Goal: Information Seeking & Learning: Learn about a topic

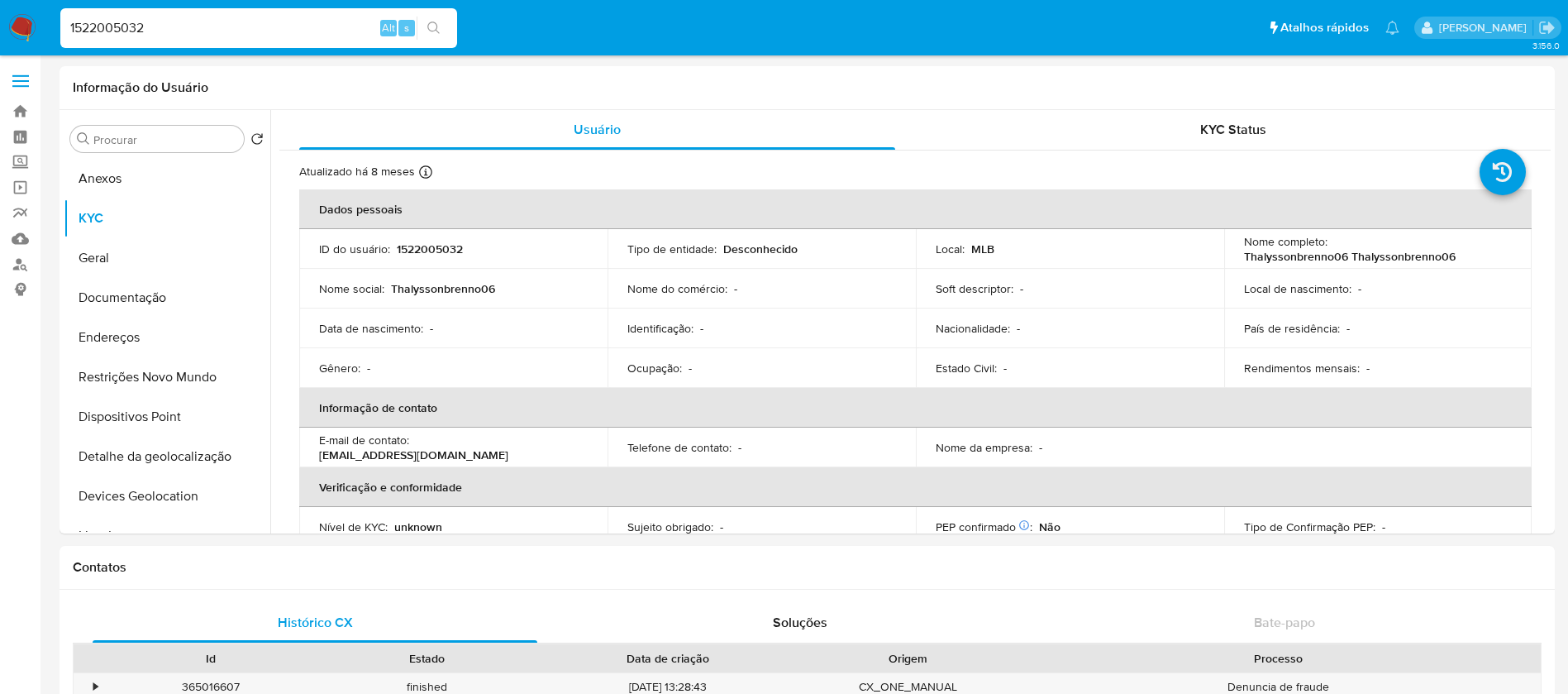
select select "10"
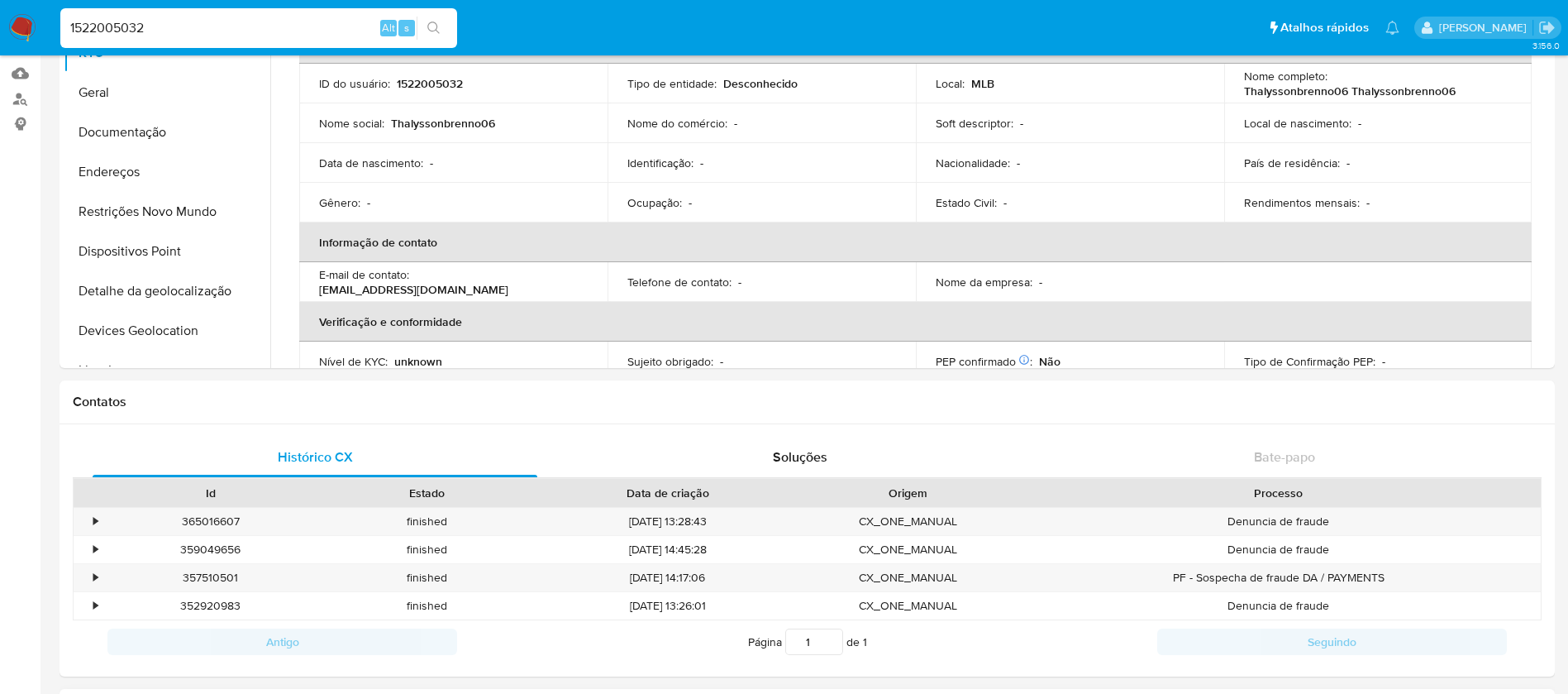
scroll to position [159, 0]
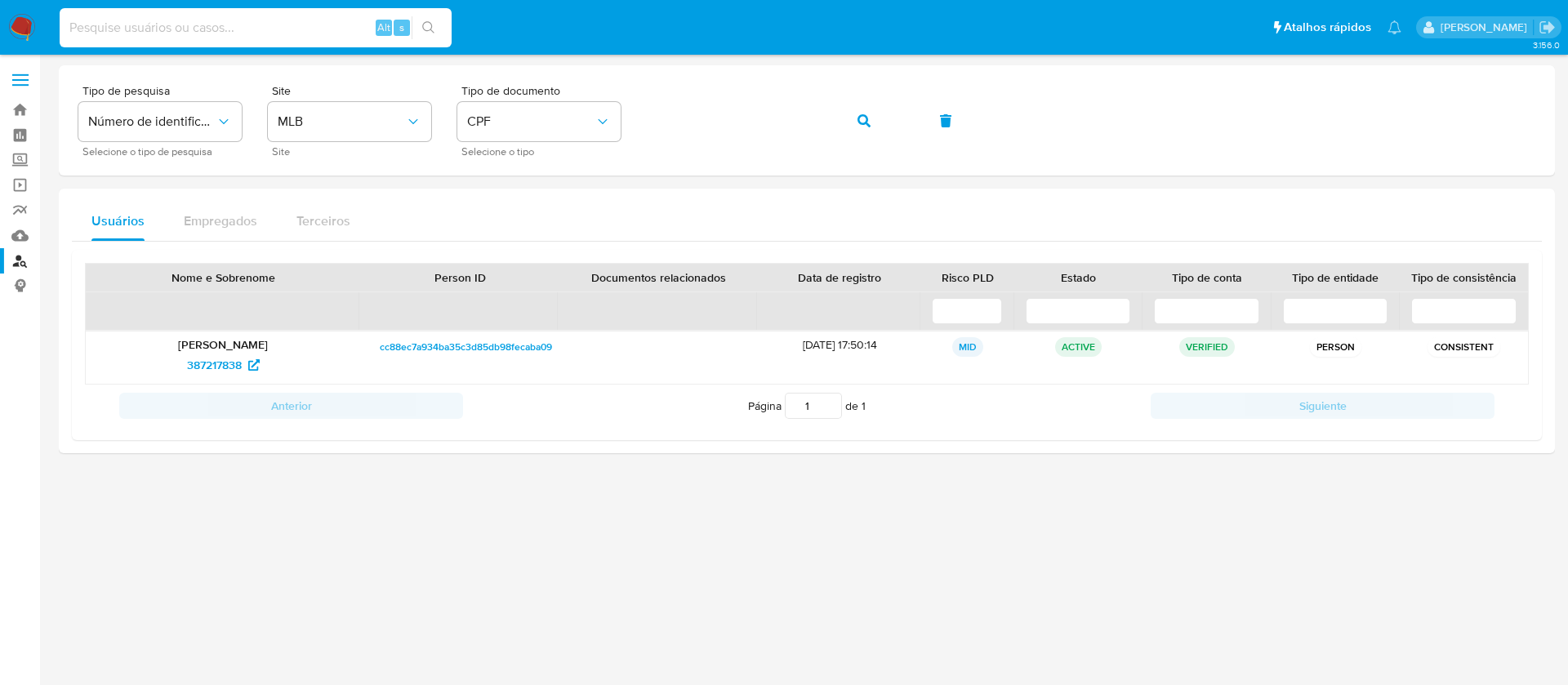
click at [245, 23] on input at bounding box center [256, 28] width 392 height 21
click at [26, 23] on img at bounding box center [22, 28] width 28 height 28
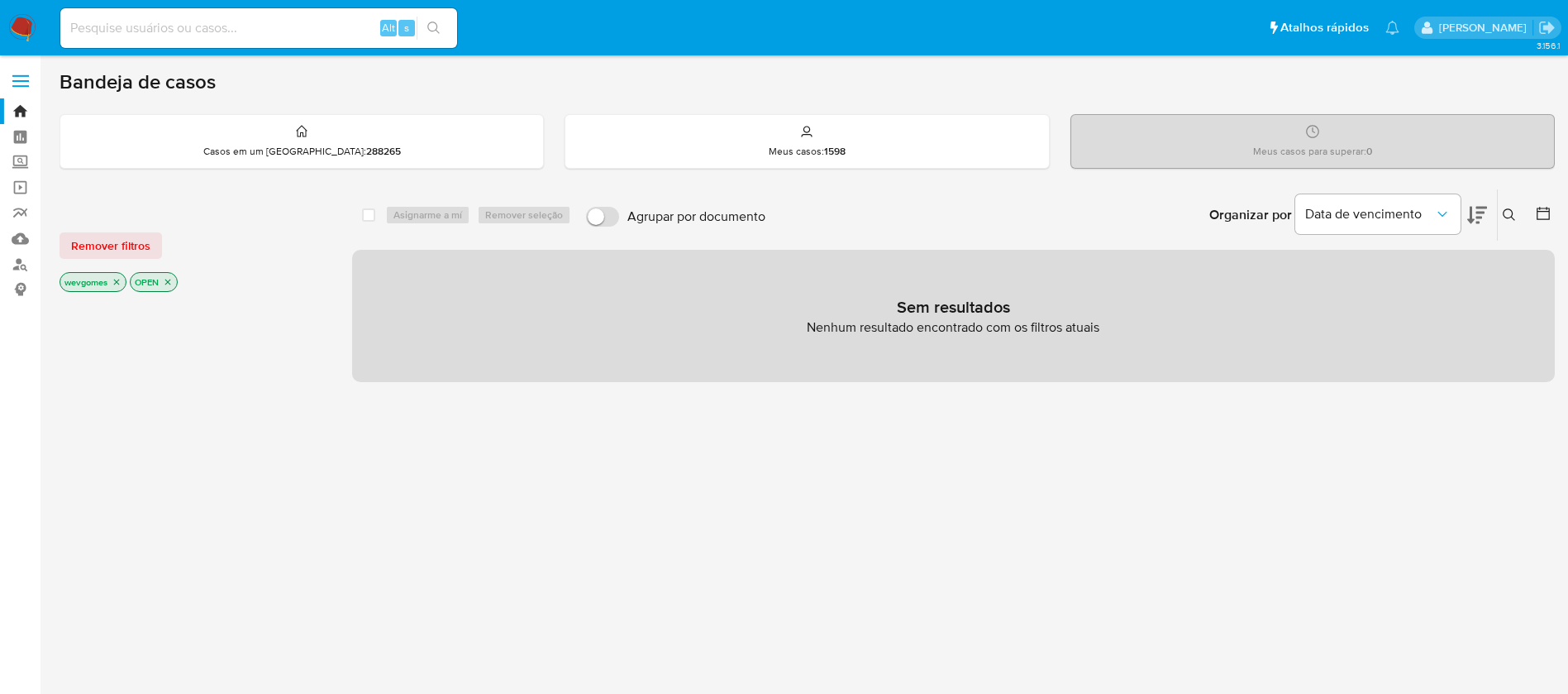
click at [119, 281] on icon "close-filter" at bounding box center [117, 282] width 6 height 6
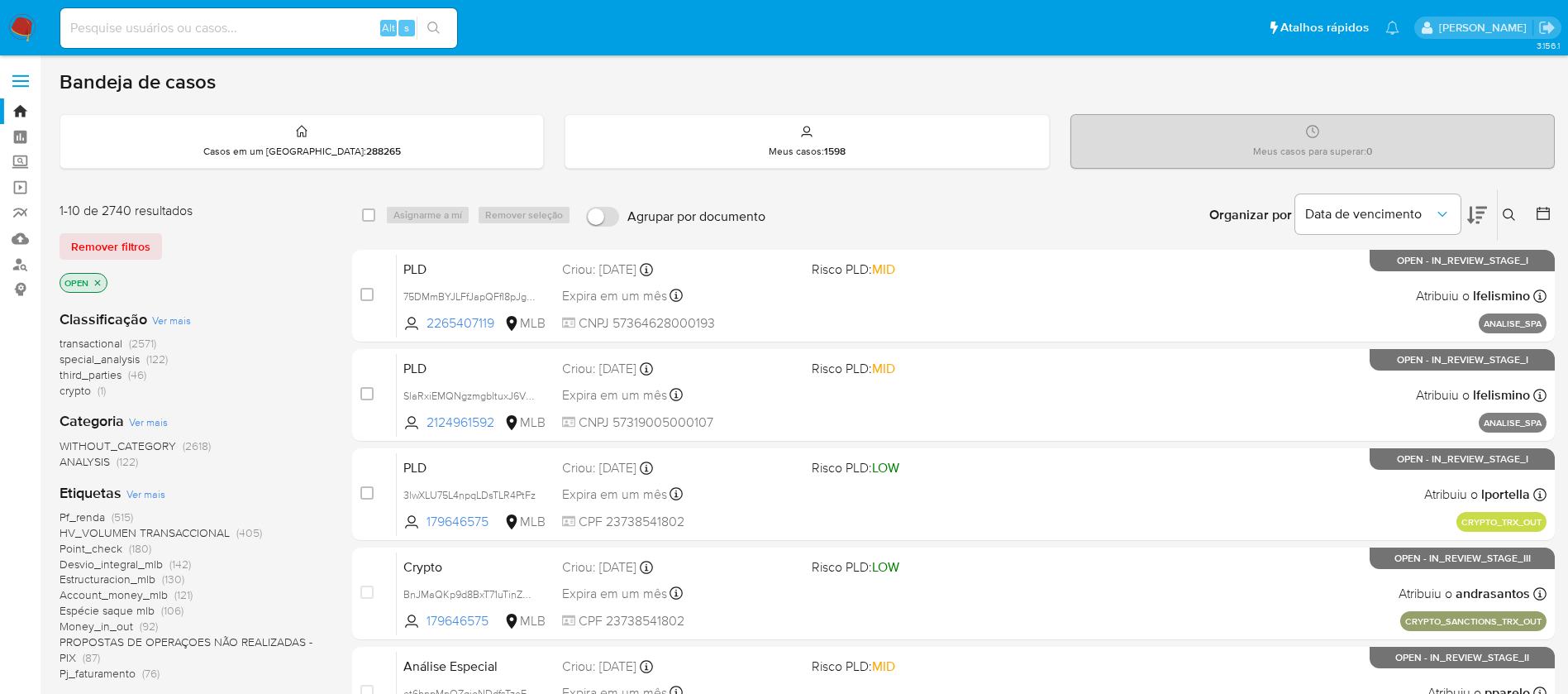
click at [155, 496] on span "Ver mais" at bounding box center [146, 493] width 39 height 14
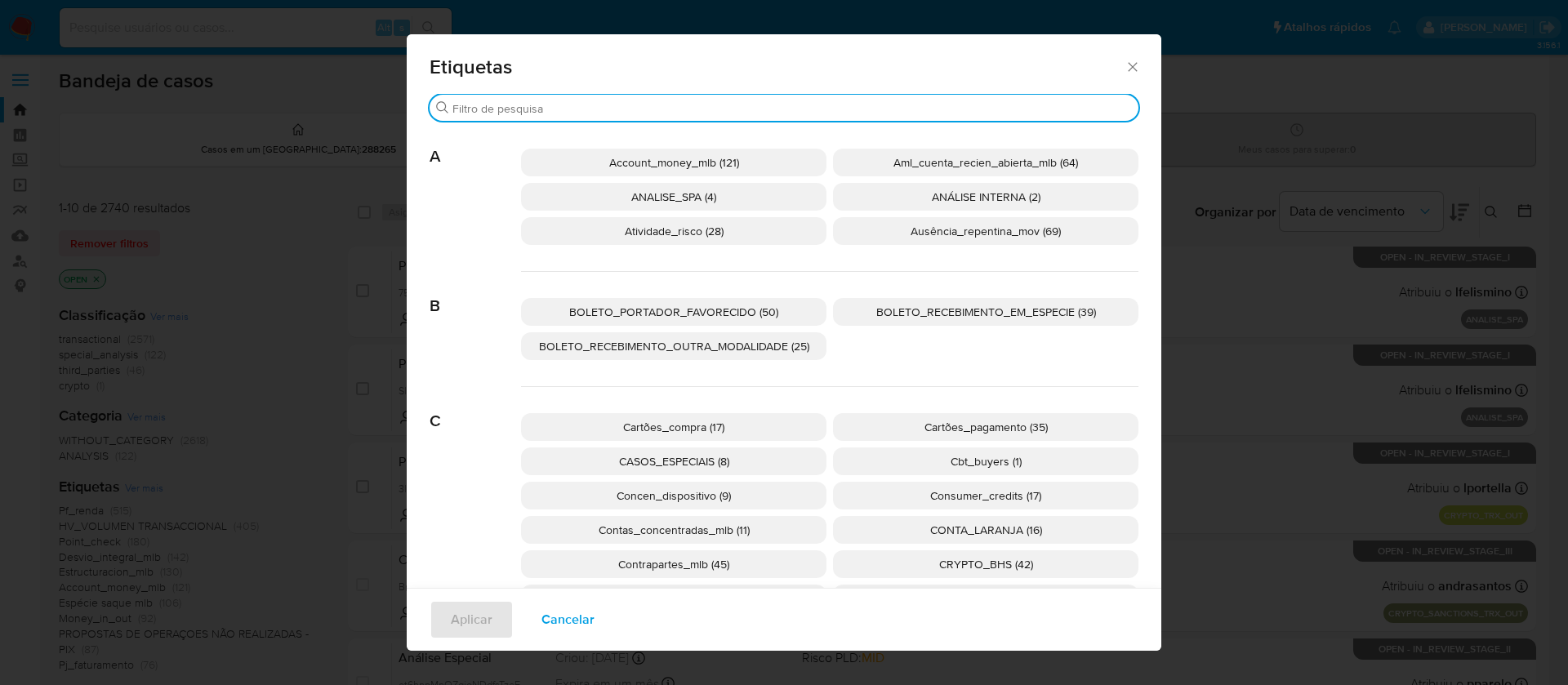
click at [499, 108] on input "Procurar" at bounding box center [792, 108] width 680 height 14
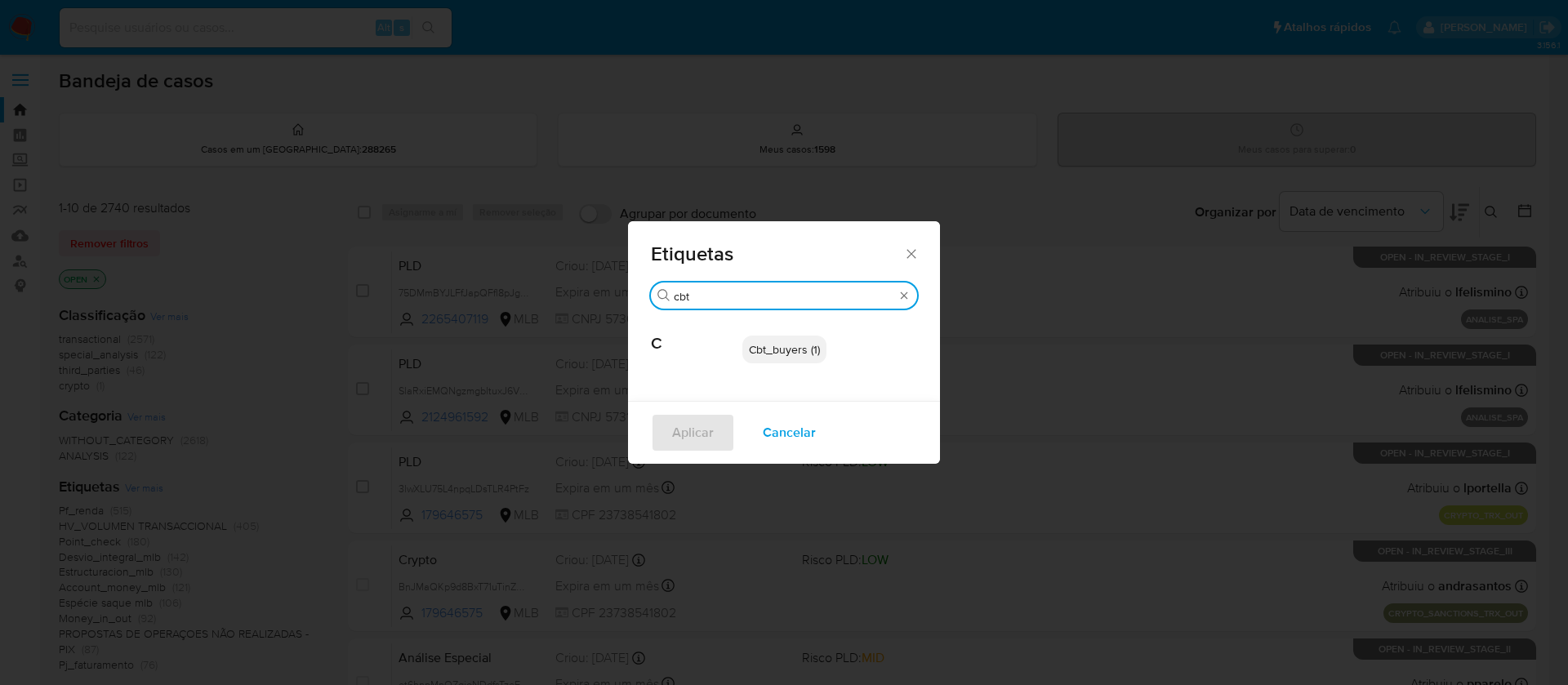
type input "cbt"
click at [781, 349] on span "Cbt_buyers (1)" at bounding box center [784, 349] width 71 height 16
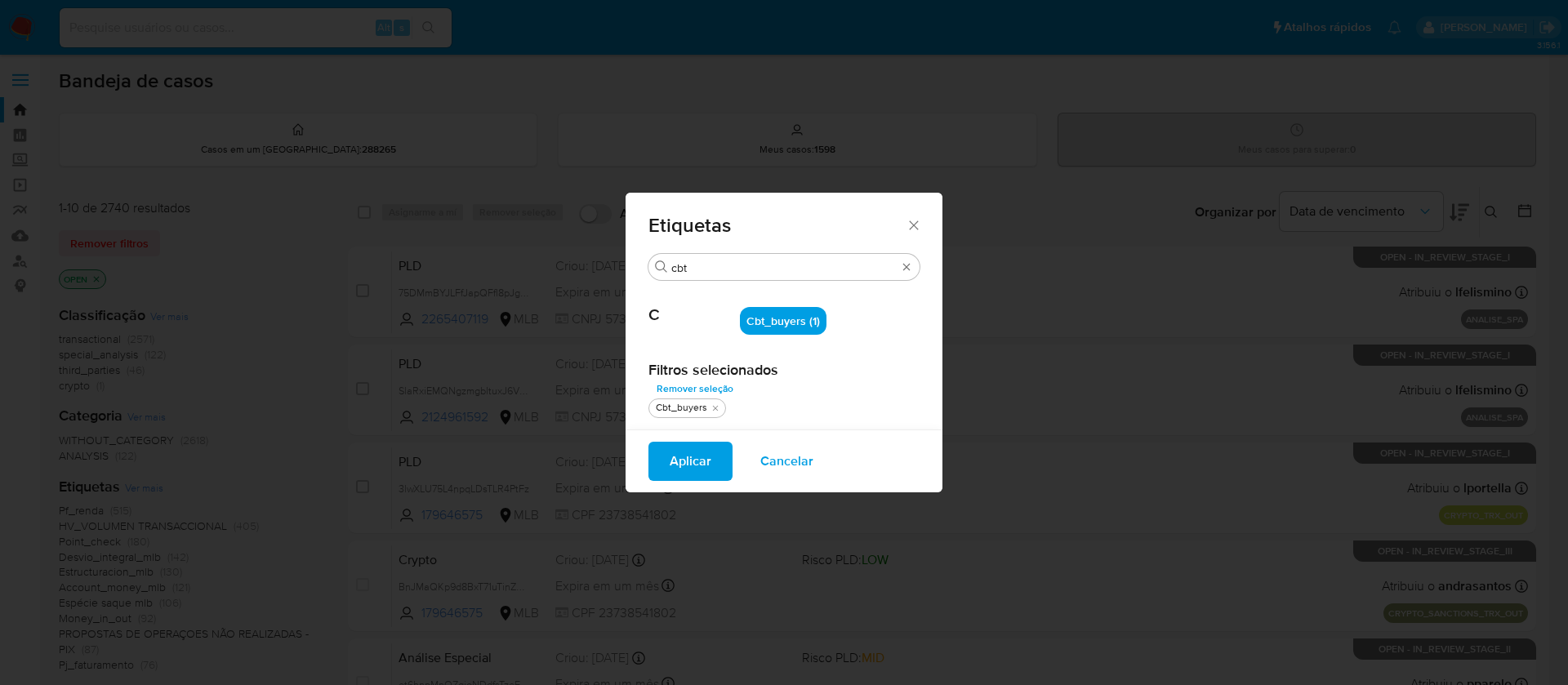
click at [692, 457] on span "Aplicar" at bounding box center [690, 461] width 42 height 36
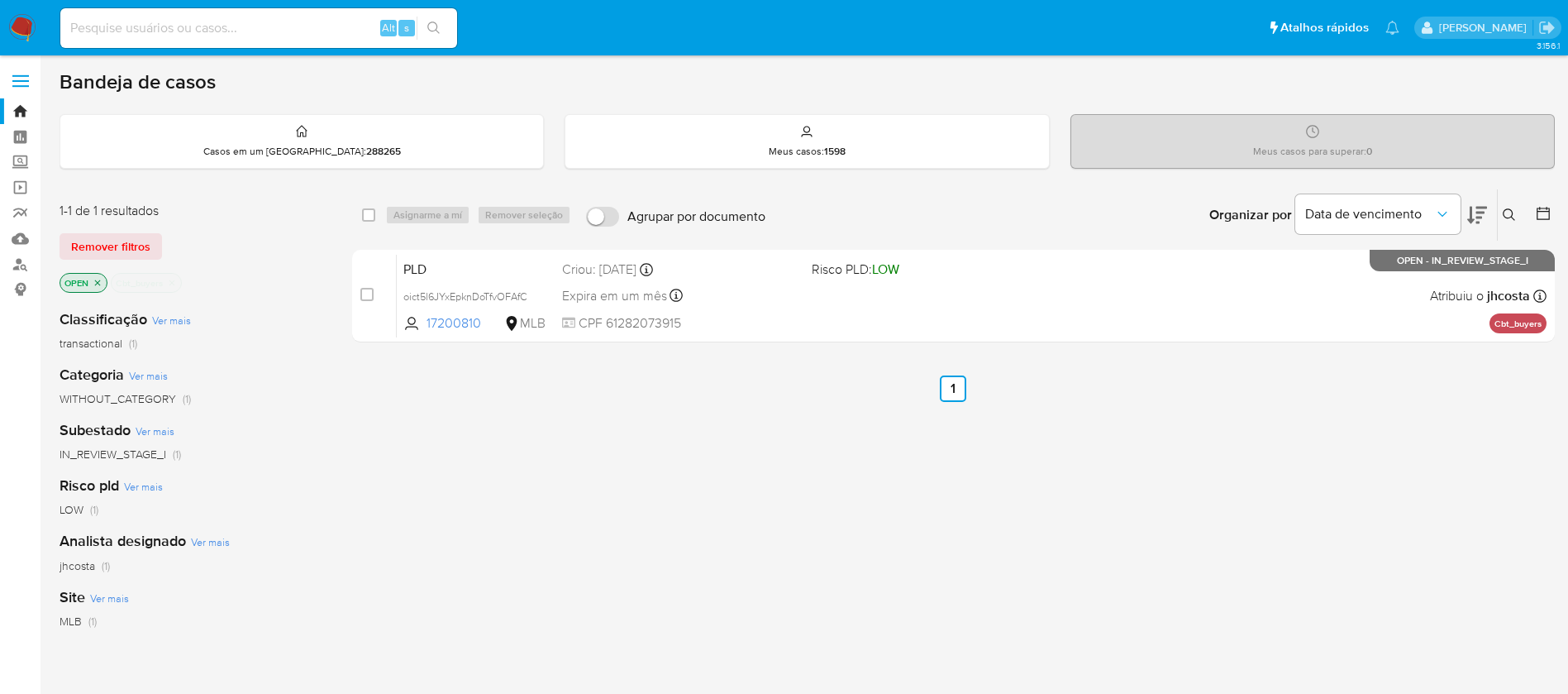
click at [770, 488] on div "select-all-cases-checkbox Asignarme a mí Remover seleção Agrupar por documento …" at bounding box center [953, 563] width 1203 height 749
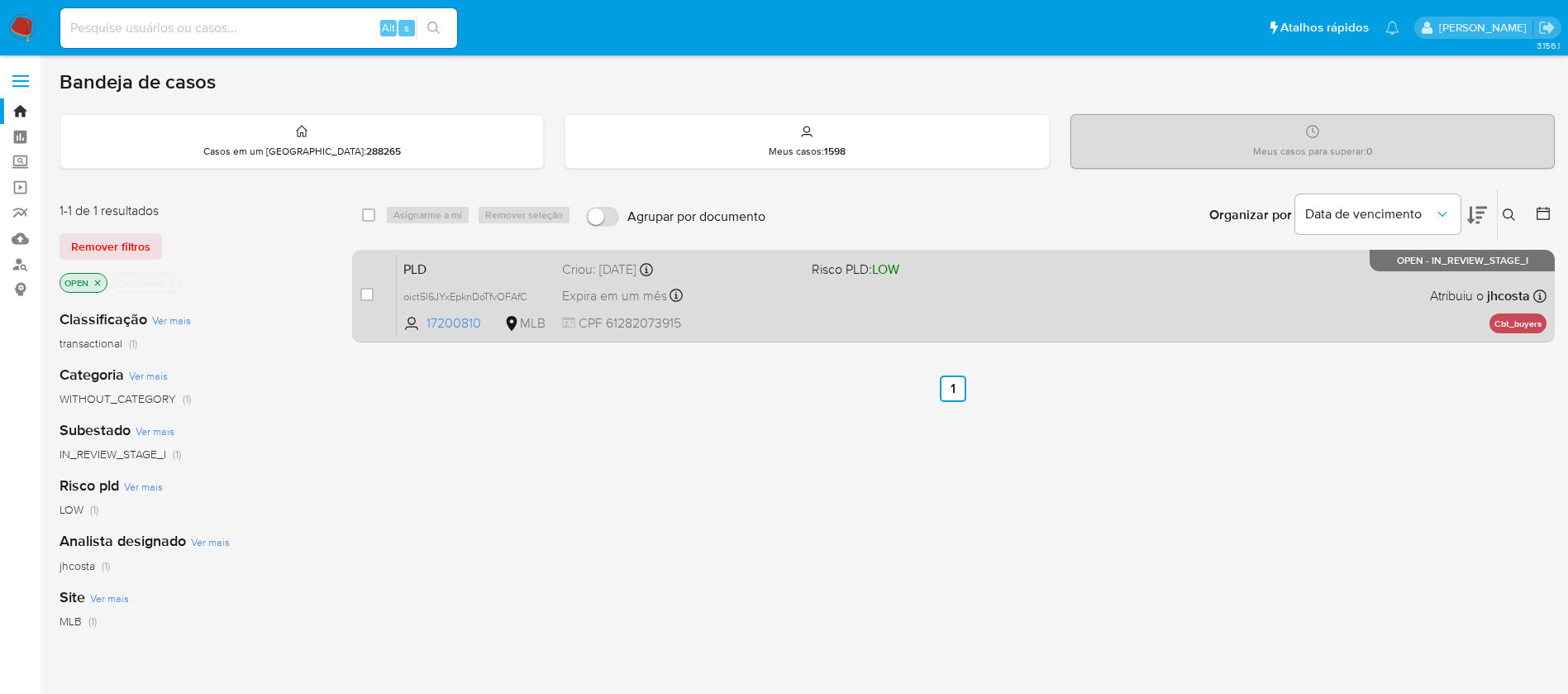
click at [769, 334] on div "PLD oict5l6JYxEpknDoTfvOFAfC 17200810 MLB Risco PLD: LOW Criou: [DATE] Criou: […" at bounding box center [971, 295] width 1150 height 84
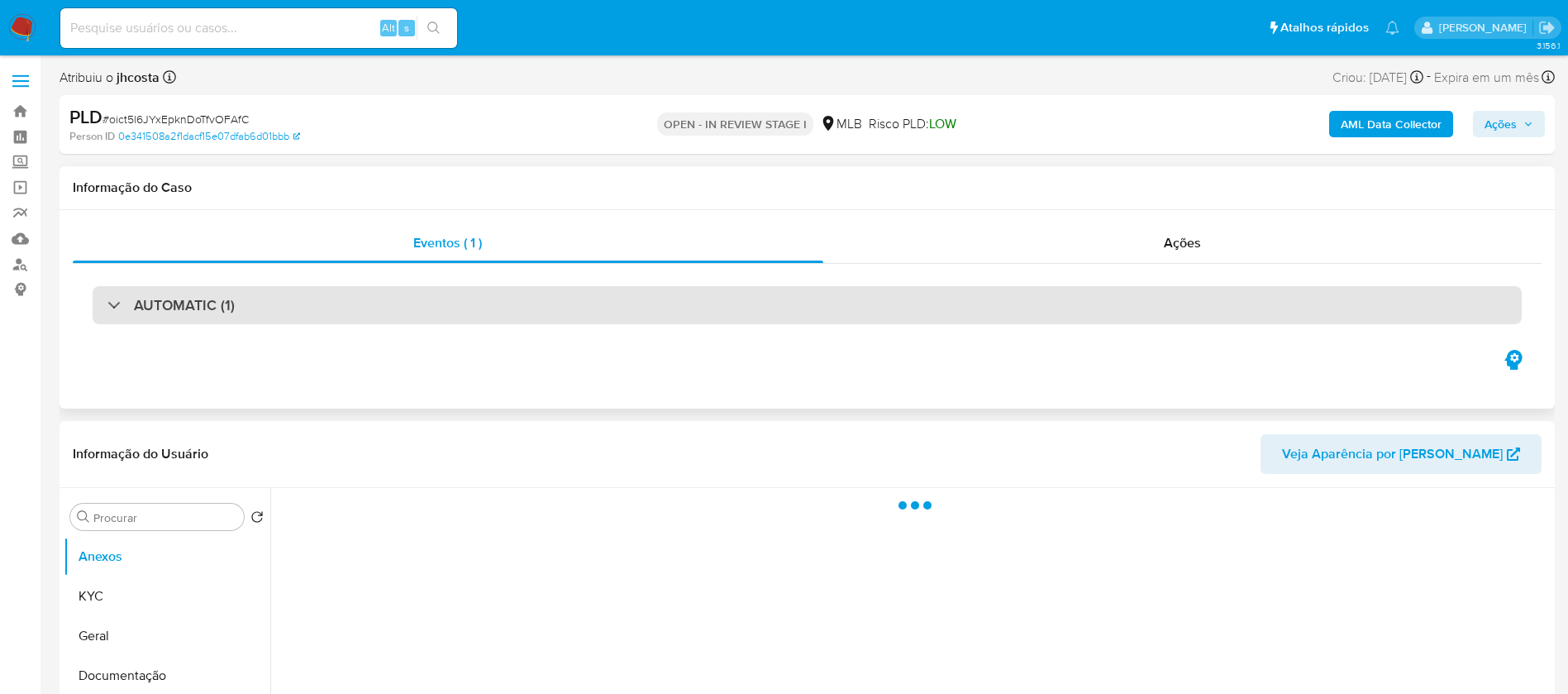
click at [412, 307] on div "AUTOMATIC (1)" at bounding box center [807, 305] width 1429 height 38
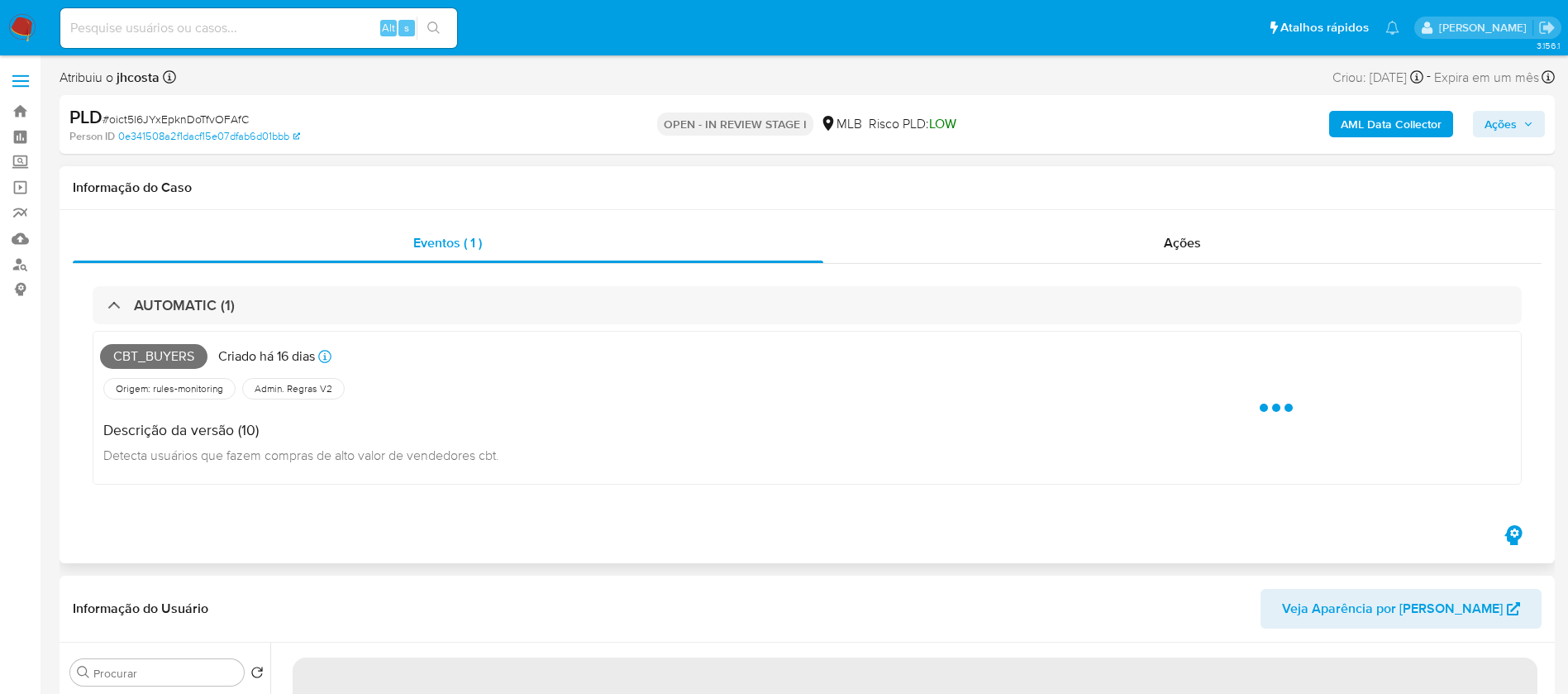
select select "10"
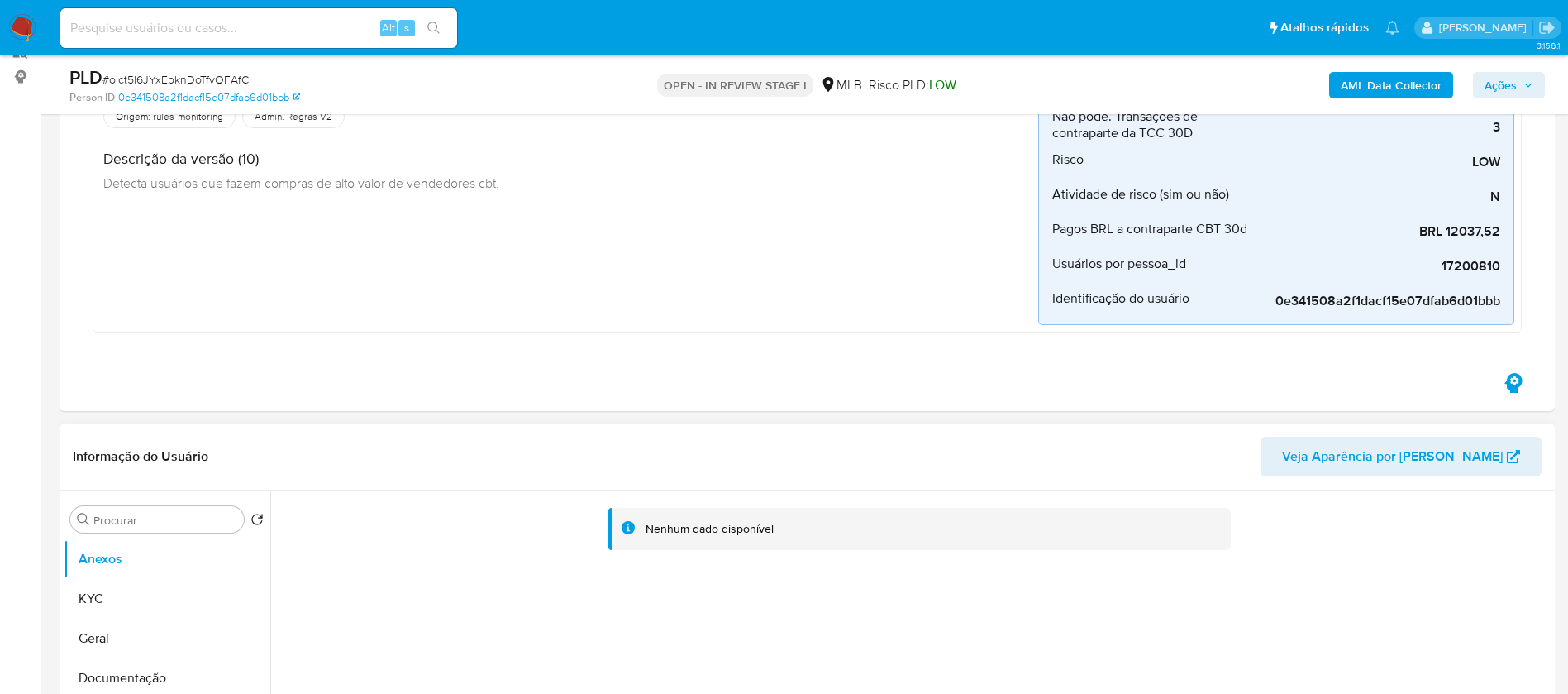
scroll to position [331, 0]
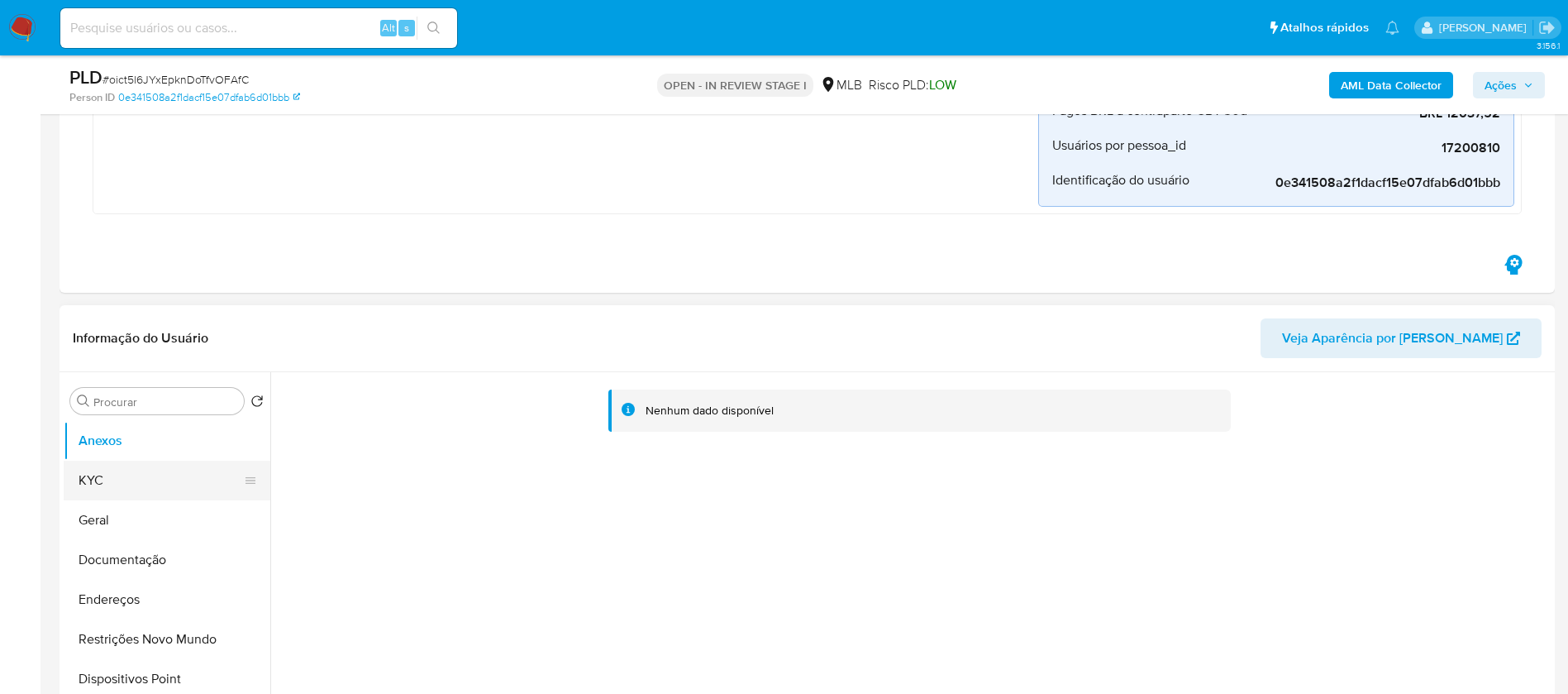
click at [116, 486] on button "KYC" at bounding box center [160, 480] width 194 height 40
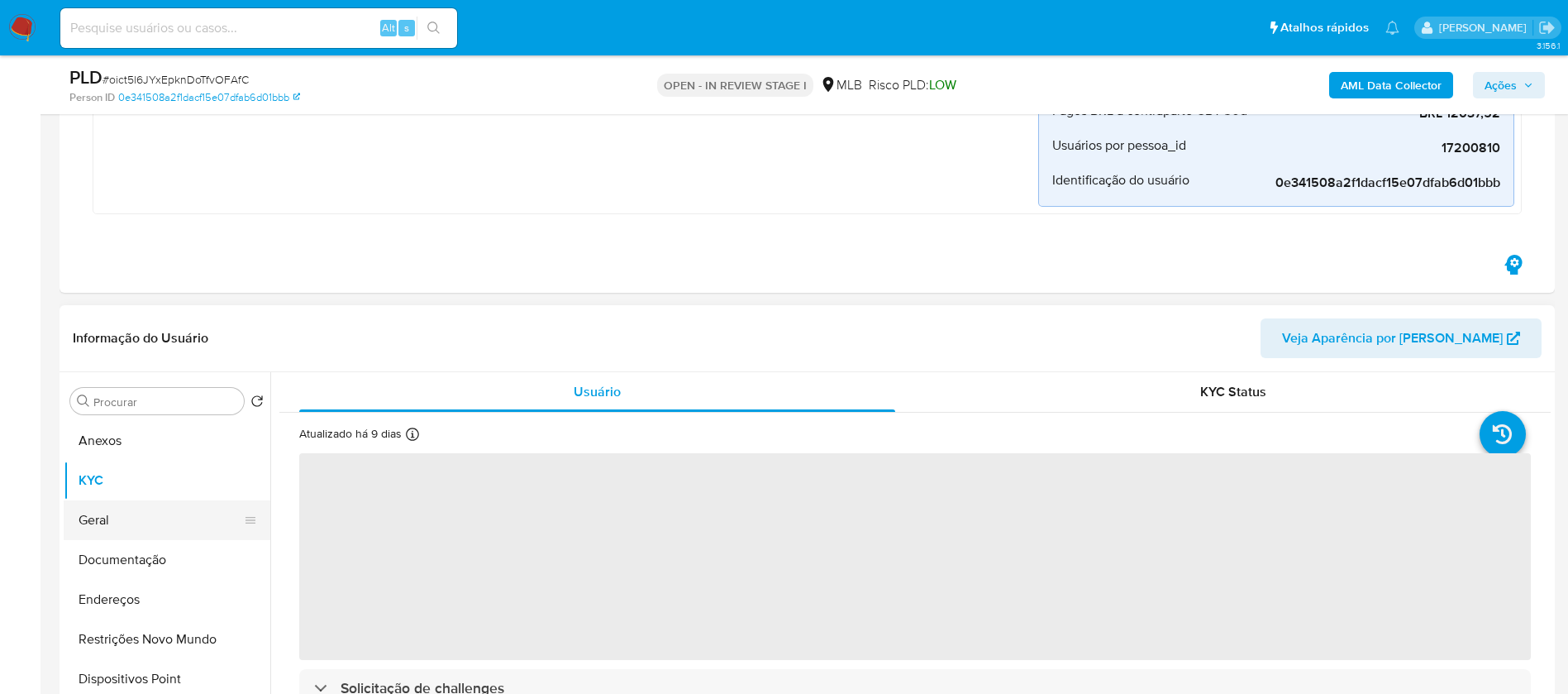
click at [115, 528] on button "Geral" at bounding box center [160, 520] width 194 height 40
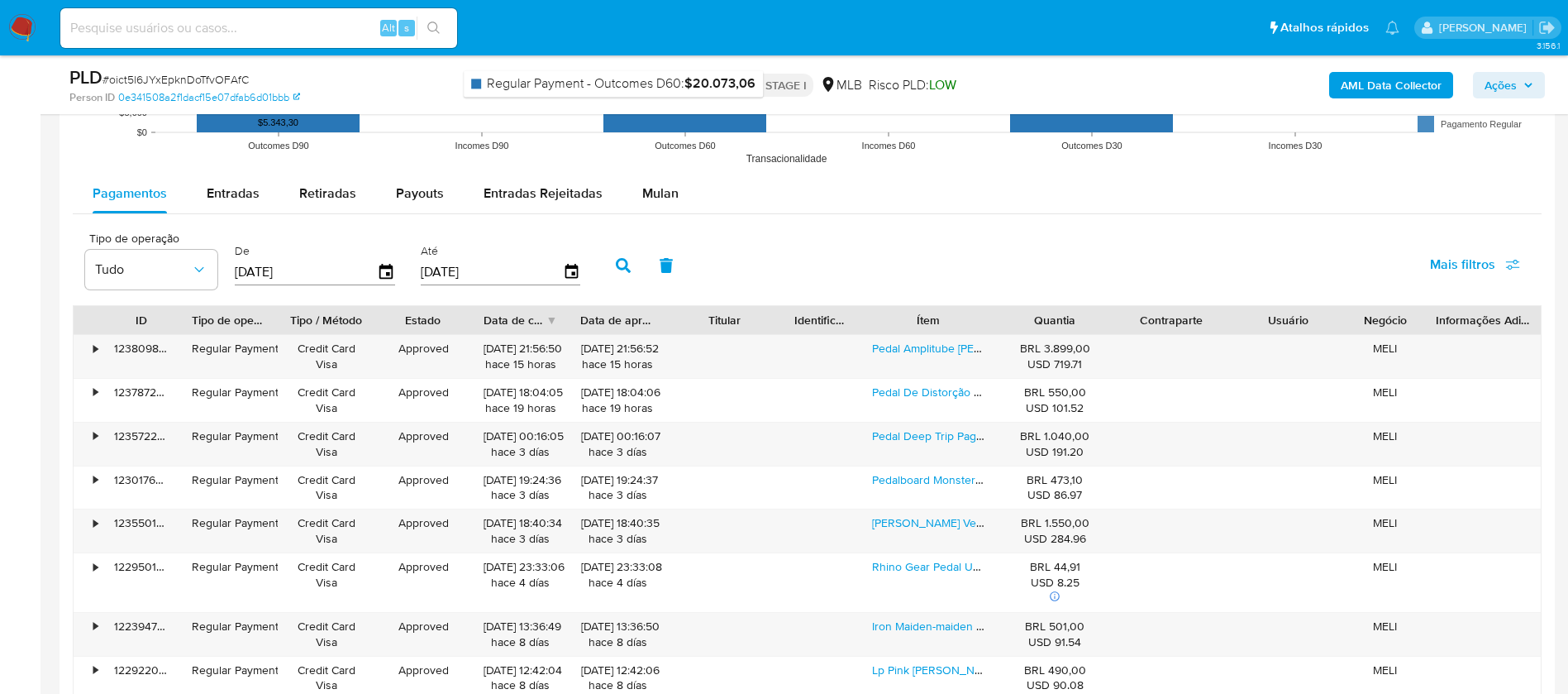
scroll to position [1985, 0]
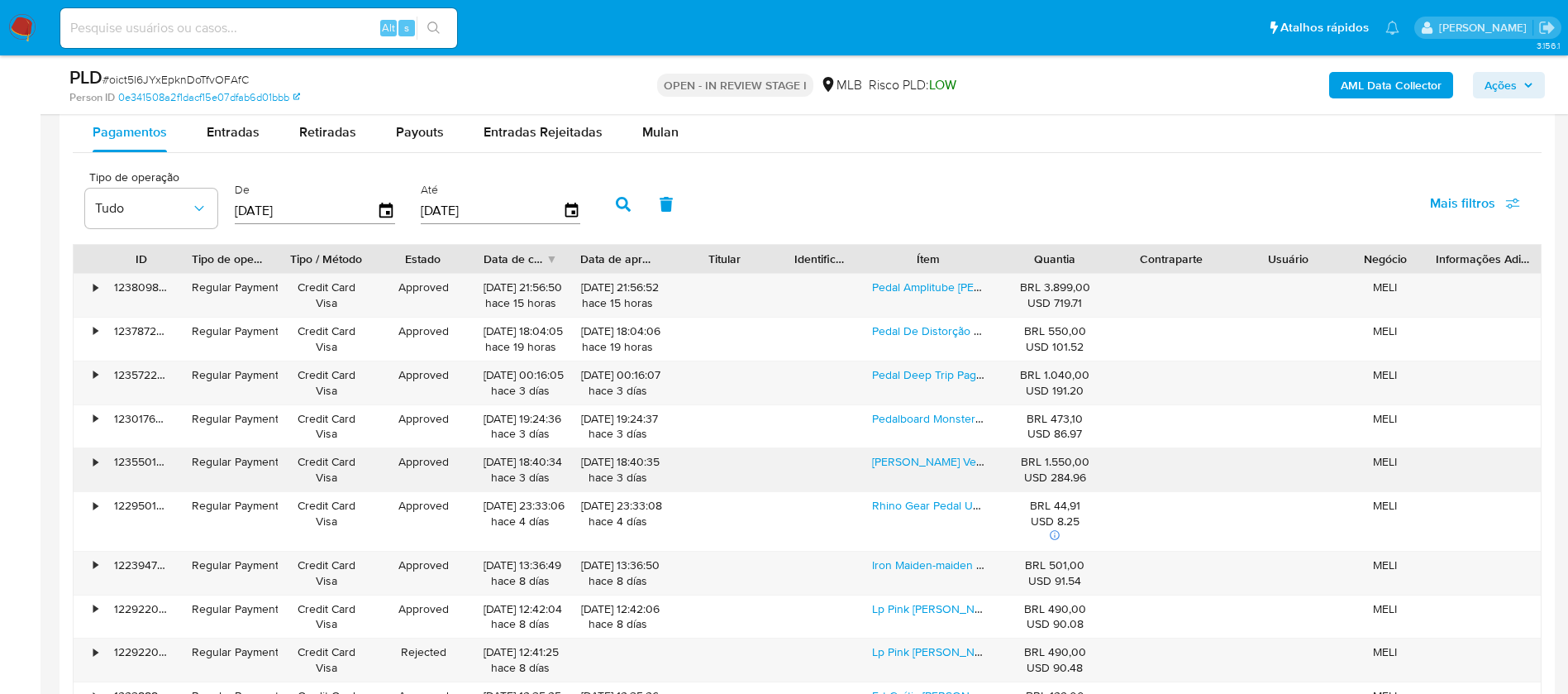
click at [93, 449] on div "•" at bounding box center [88, 469] width 29 height 43
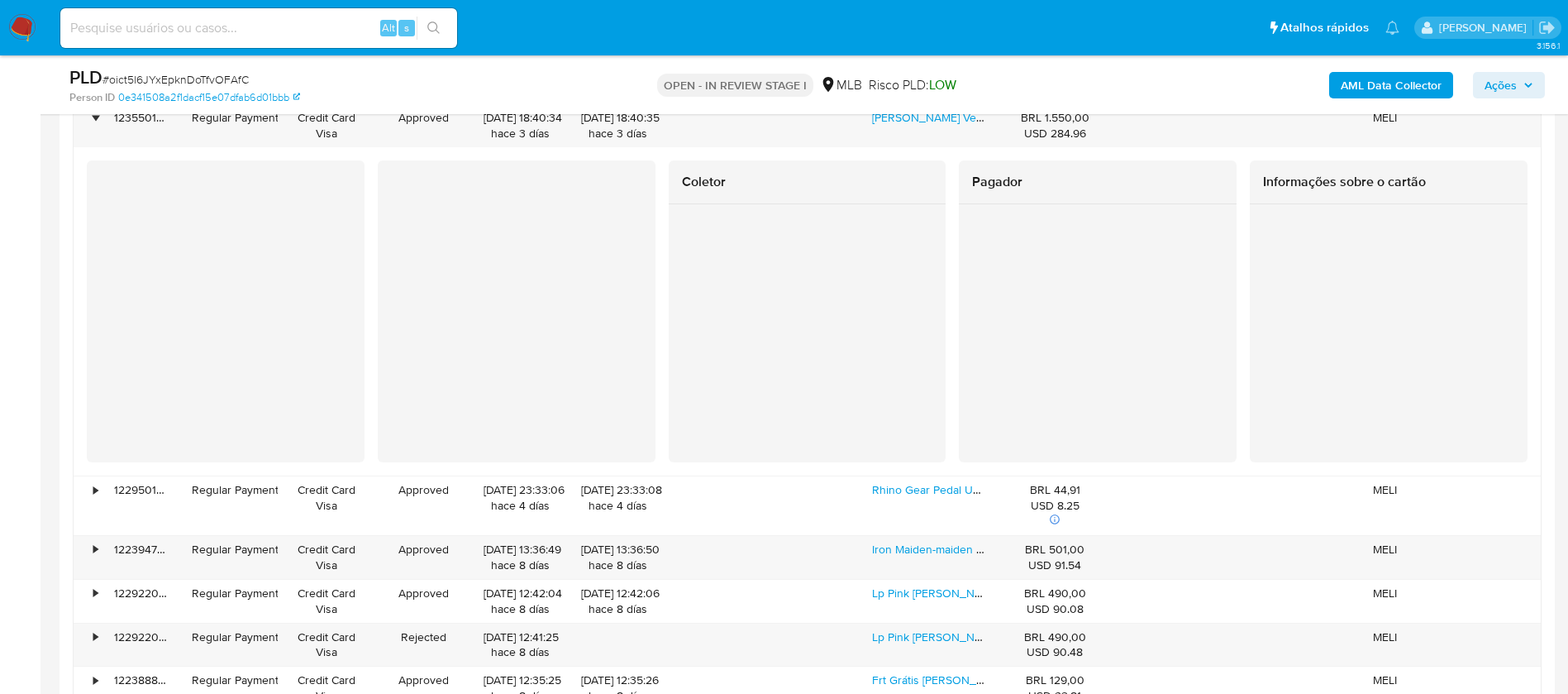
scroll to position [2480, 0]
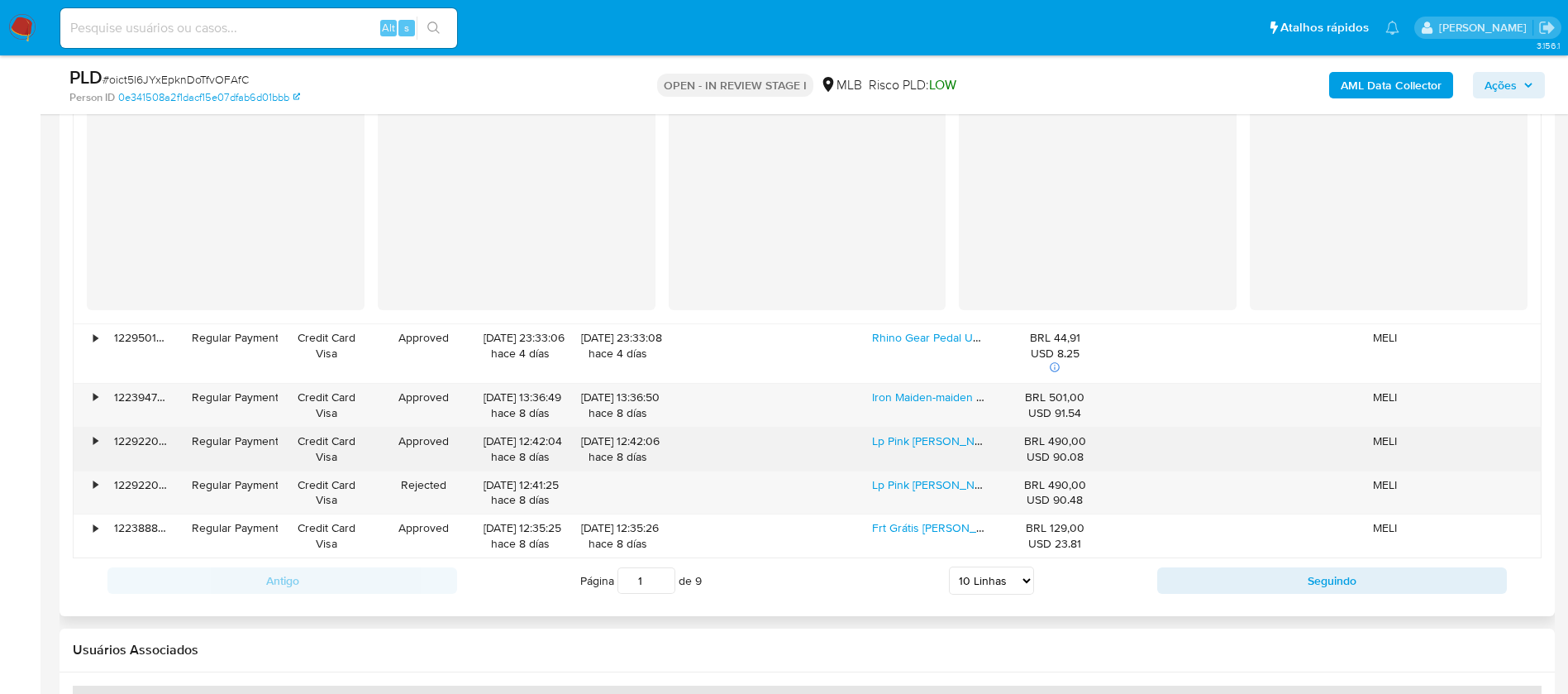
click at [92, 437] on div "•" at bounding box center [88, 448] width 29 height 43
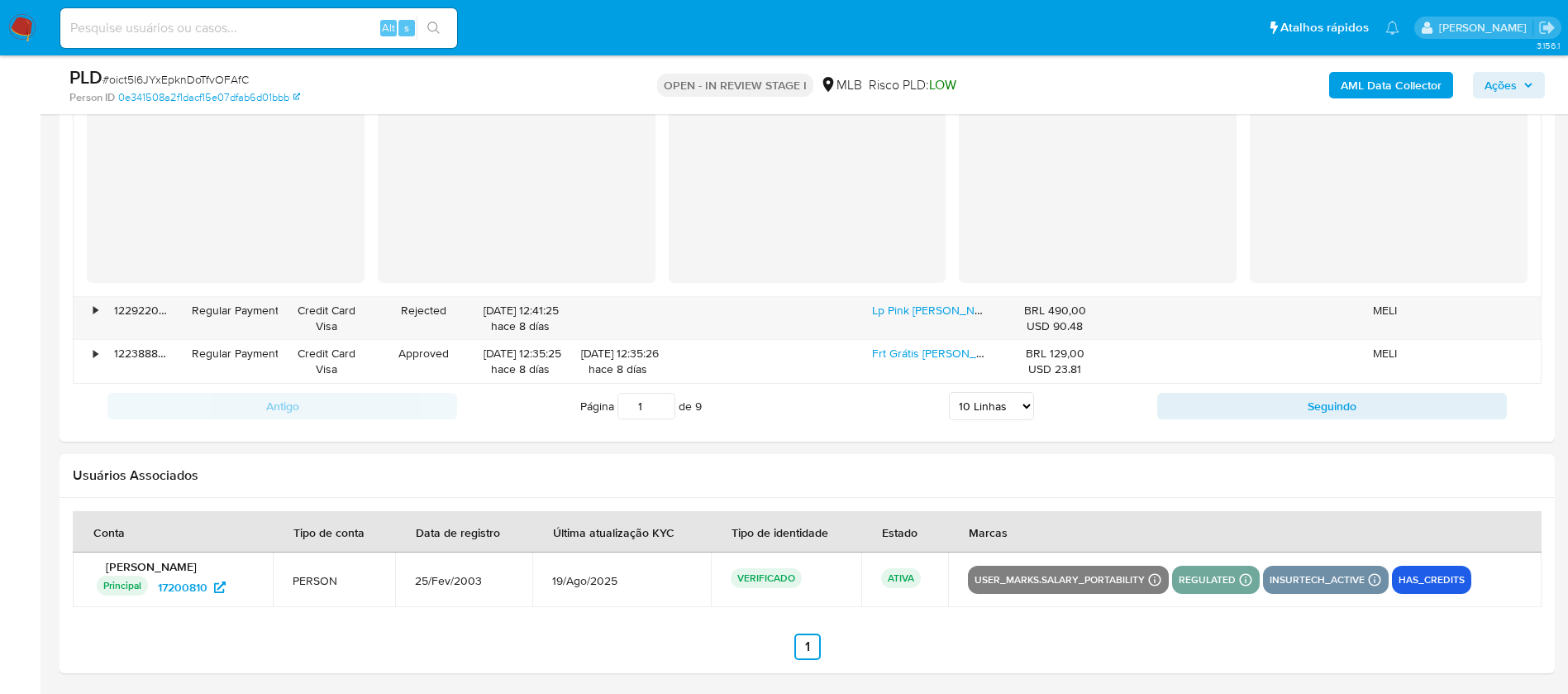
scroll to position [2985, 0]
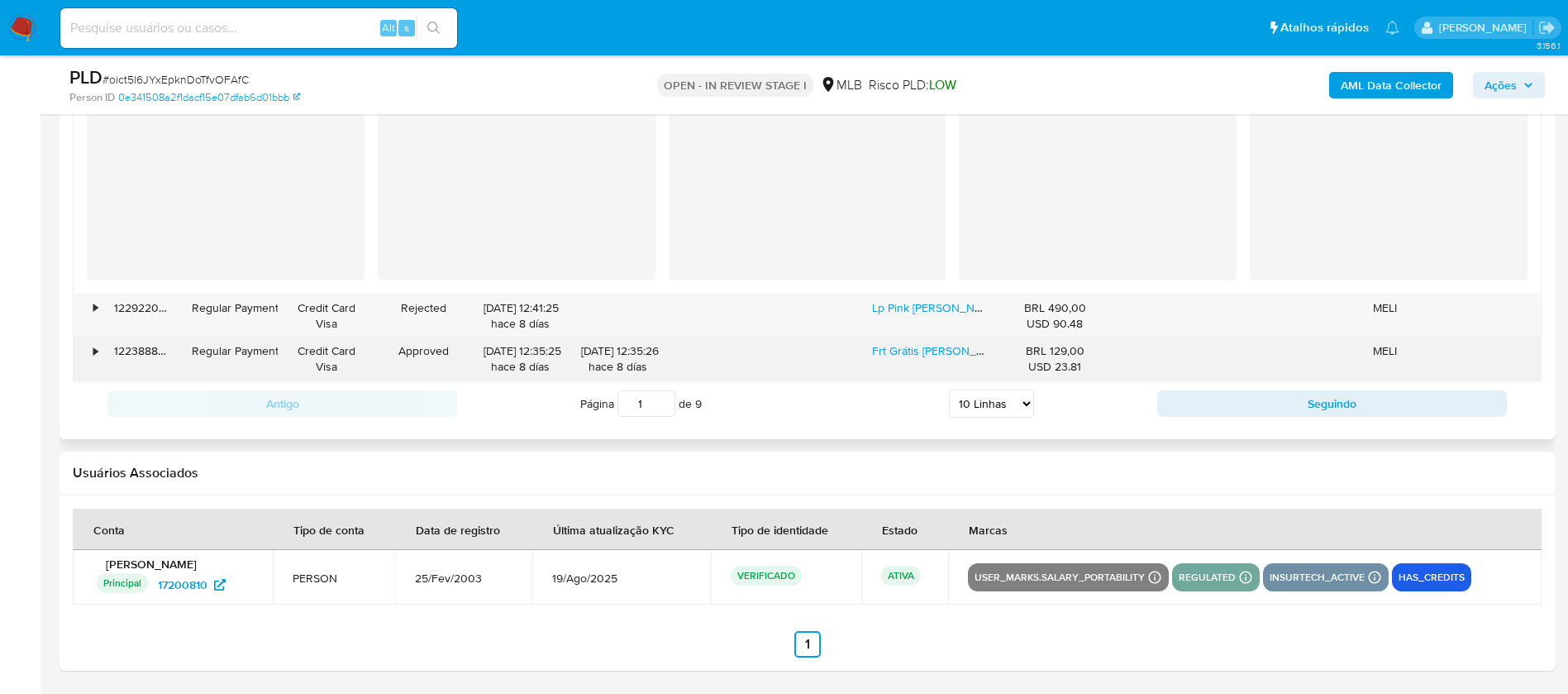
click at [97, 358] on div "•" at bounding box center [95, 351] width 4 height 15
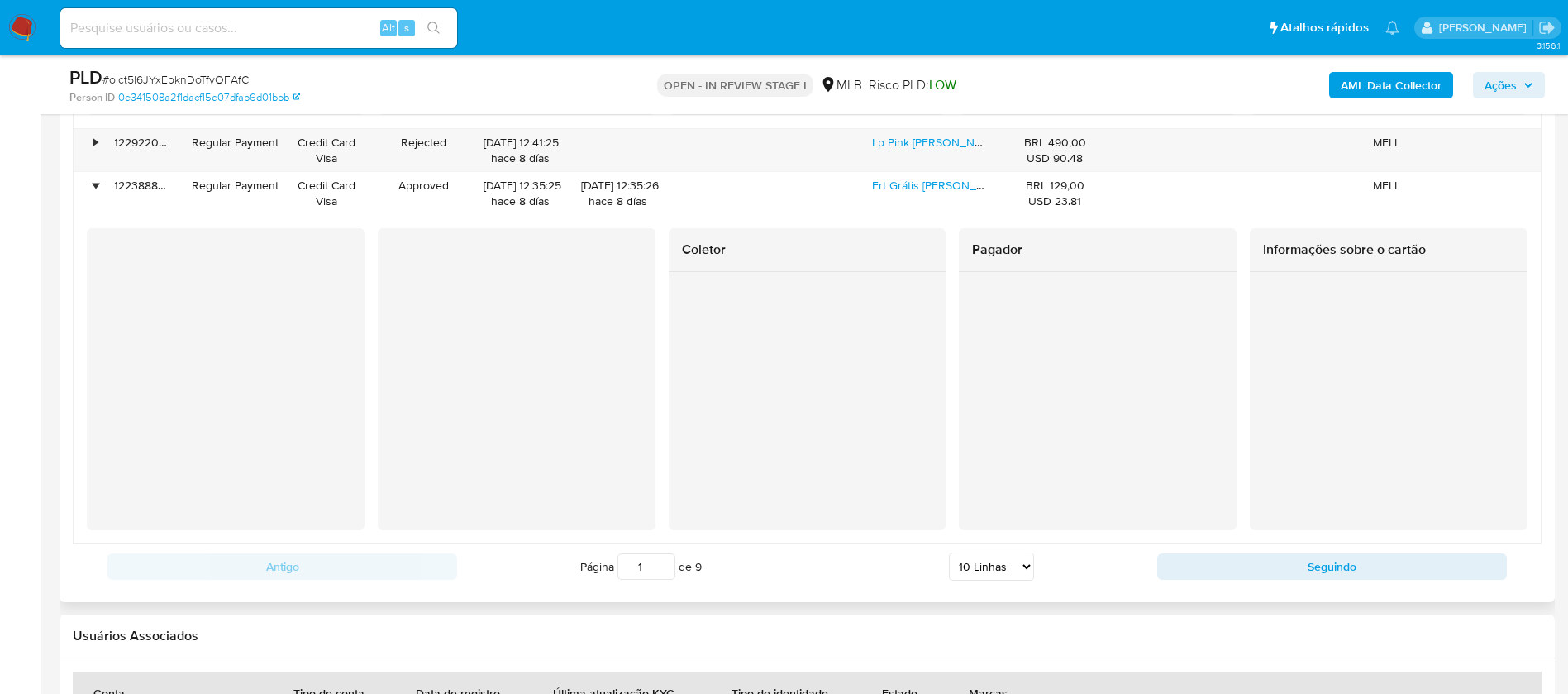
scroll to position [3314, 0]
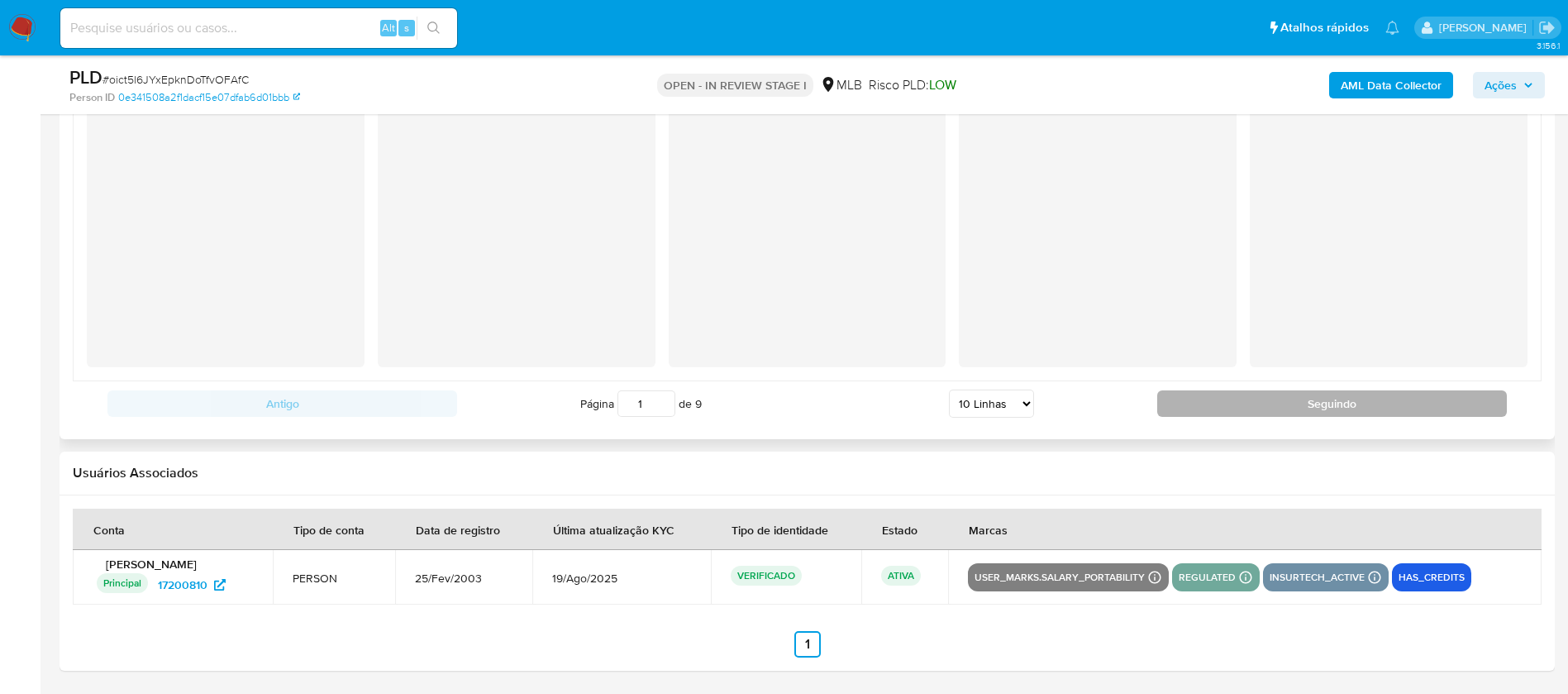
click at [1272, 409] on button "Seguindo" at bounding box center [1332, 403] width 350 height 26
type input "2"
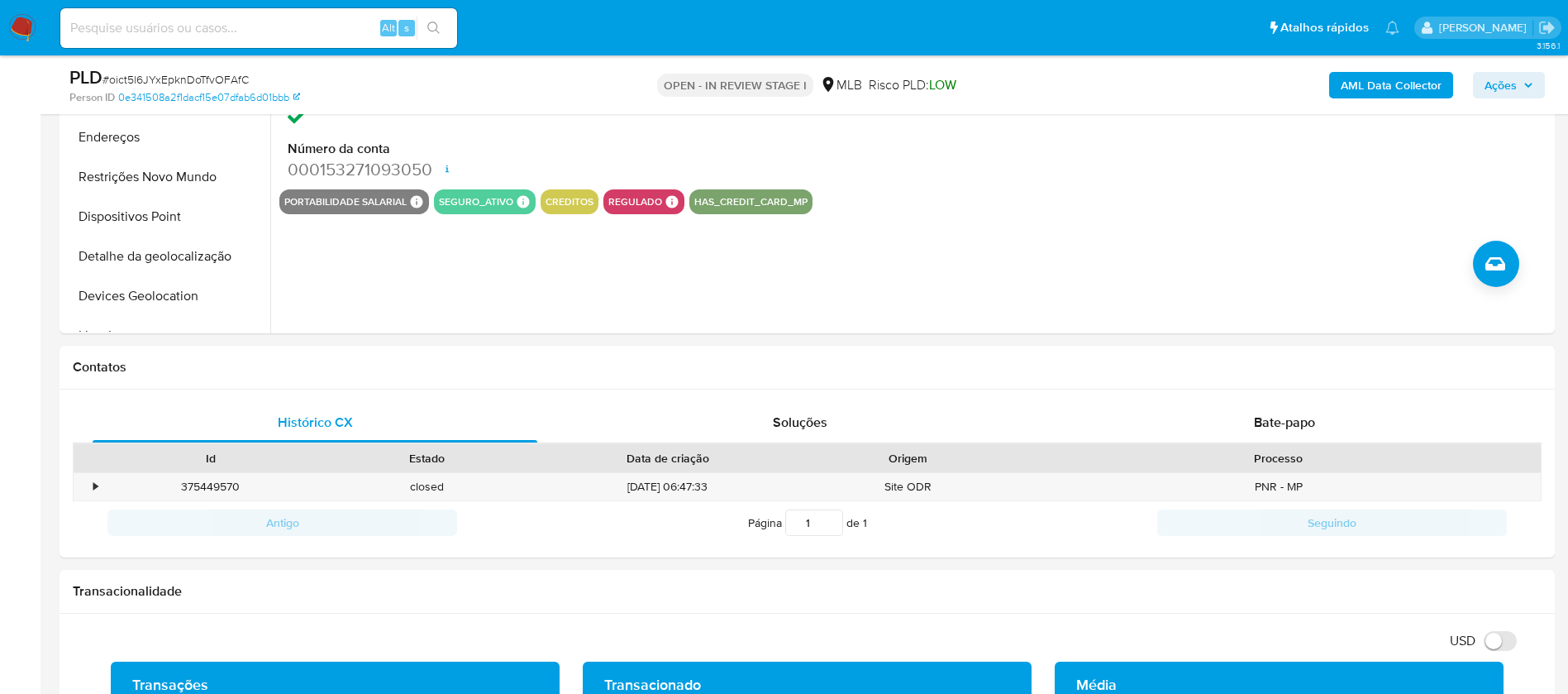
scroll to position [660, 0]
